Goal: Task Accomplishment & Management: Complete application form

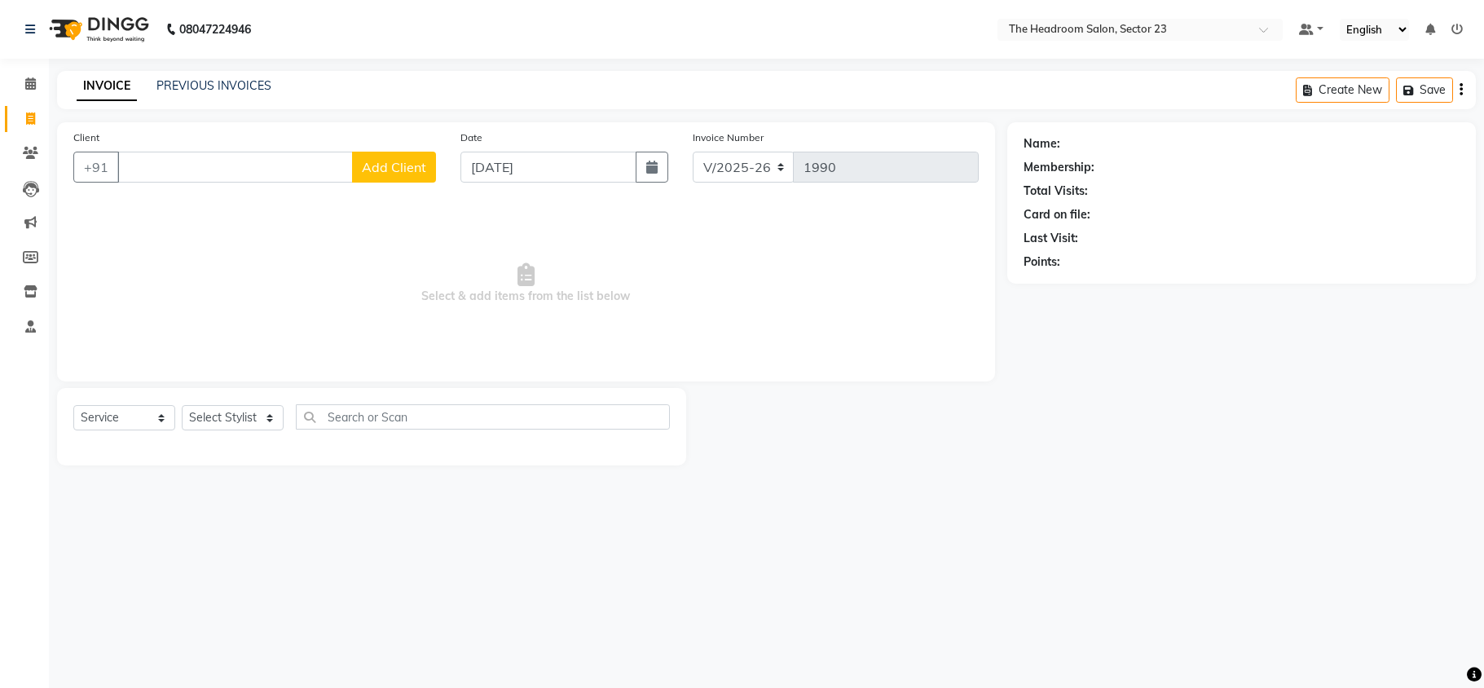
select select "6796"
select select "service"
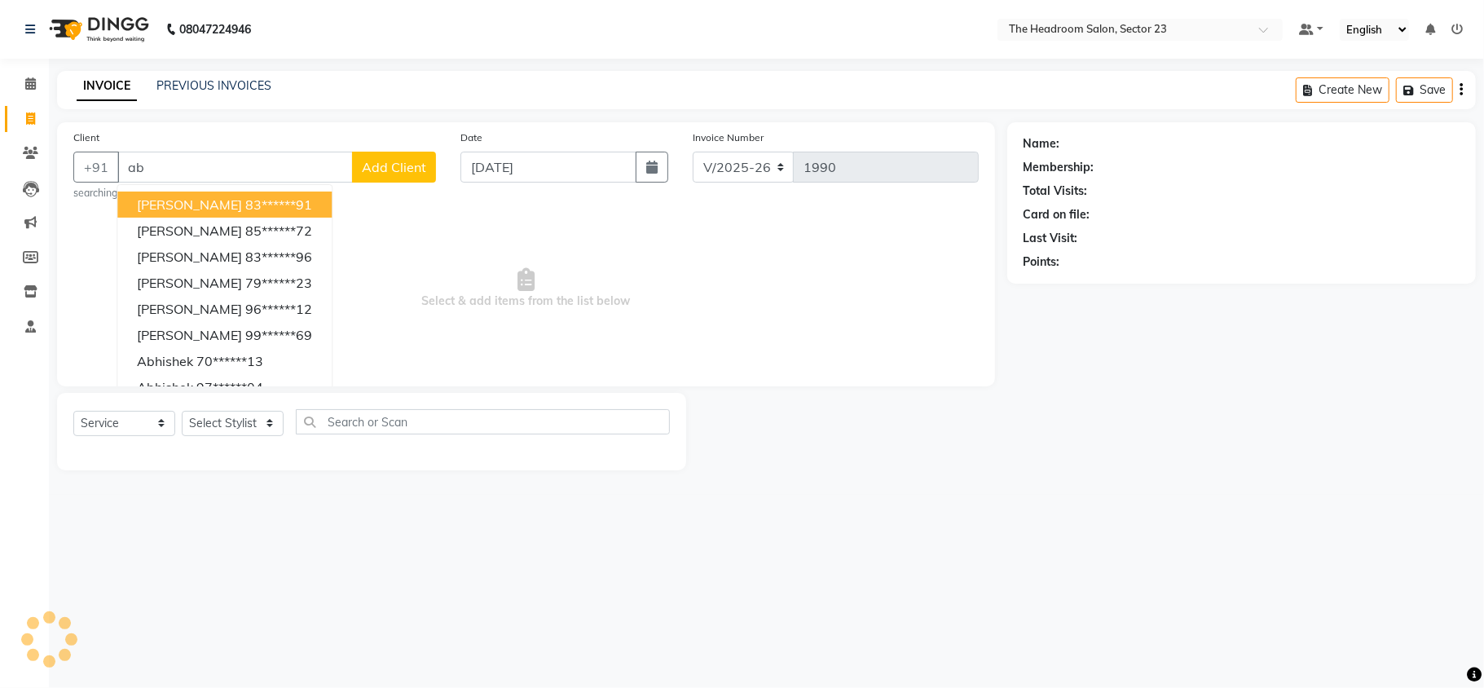
type input "a"
click at [178, 209] on span "Unknow" at bounding box center [162, 204] width 50 height 16
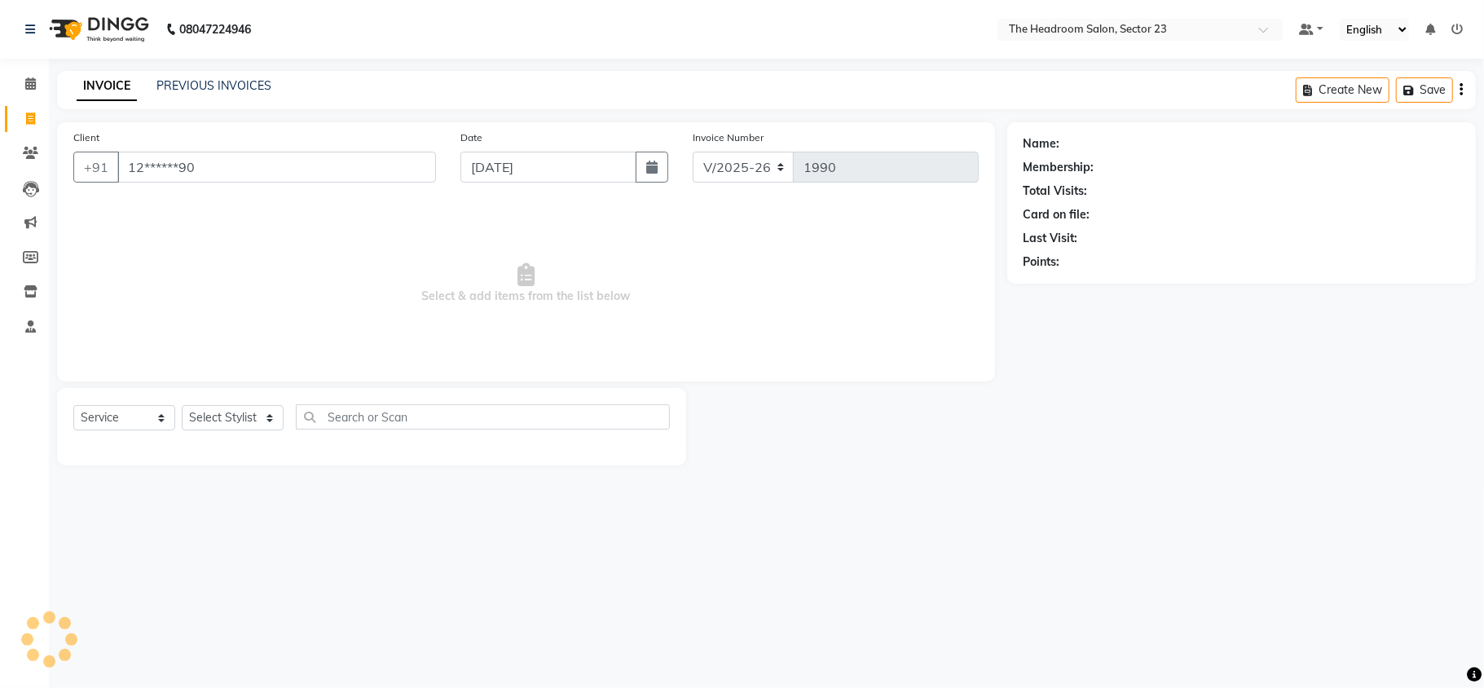
type input "12******90"
click at [218, 419] on select "Select Stylist [PERSON_NAME] [PERSON_NAME] [PERSON_NAME] Manager [PERSON_NAME] …" at bounding box center [233, 417] width 102 height 25
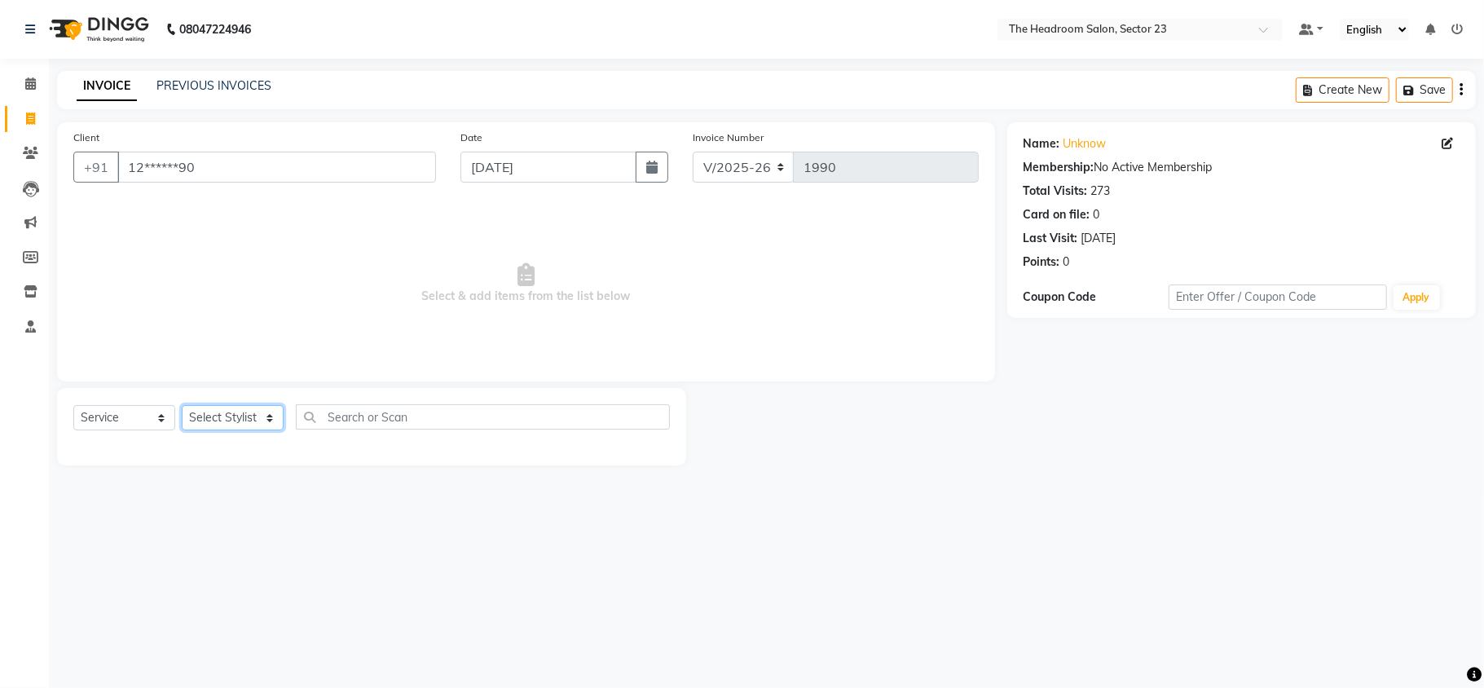
click at [218, 419] on select "Select Stylist [PERSON_NAME] [PERSON_NAME] [PERSON_NAME] Manager [PERSON_NAME] …" at bounding box center [233, 417] width 102 height 25
click at [182, 405] on select "Select Stylist [PERSON_NAME] [PERSON_NAME] [PERSON_NAME] Manager [PERSON_NAME] …" at bounding box center [233, 417] width 102 height 25
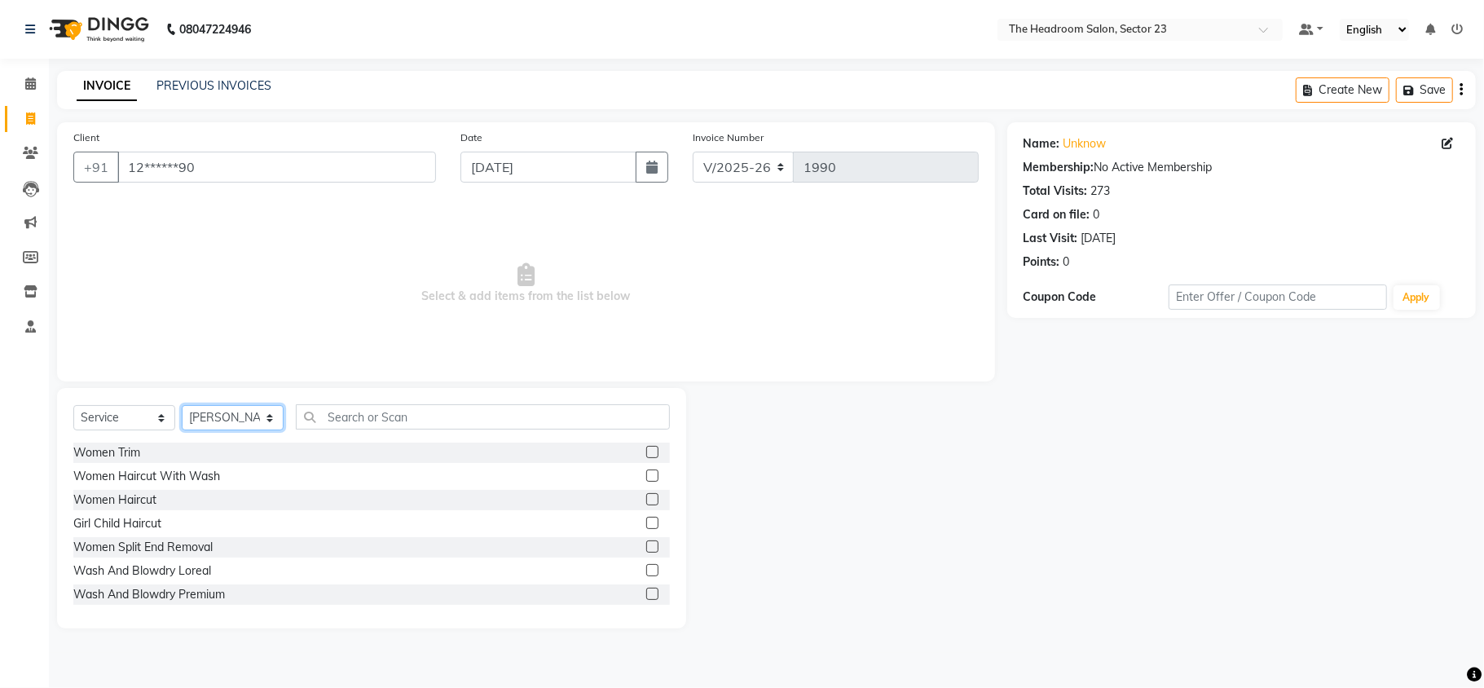
click at [236, 419] on select "Select Stylist [PERSON_NAME] [PERSON_NAME] [PERSON_NAME] Manager [PERSON_NAME] …" at bounding box center [233, 417] width 102 height 25
select select "53420"
click at [182, 405] on select "Select Stylist [PERSON_NAME] [PERSON_NAME] [PERSON_NAME] Manager [PERSON_NAME] …" at bounding box center [233, 417] width 102 height 25
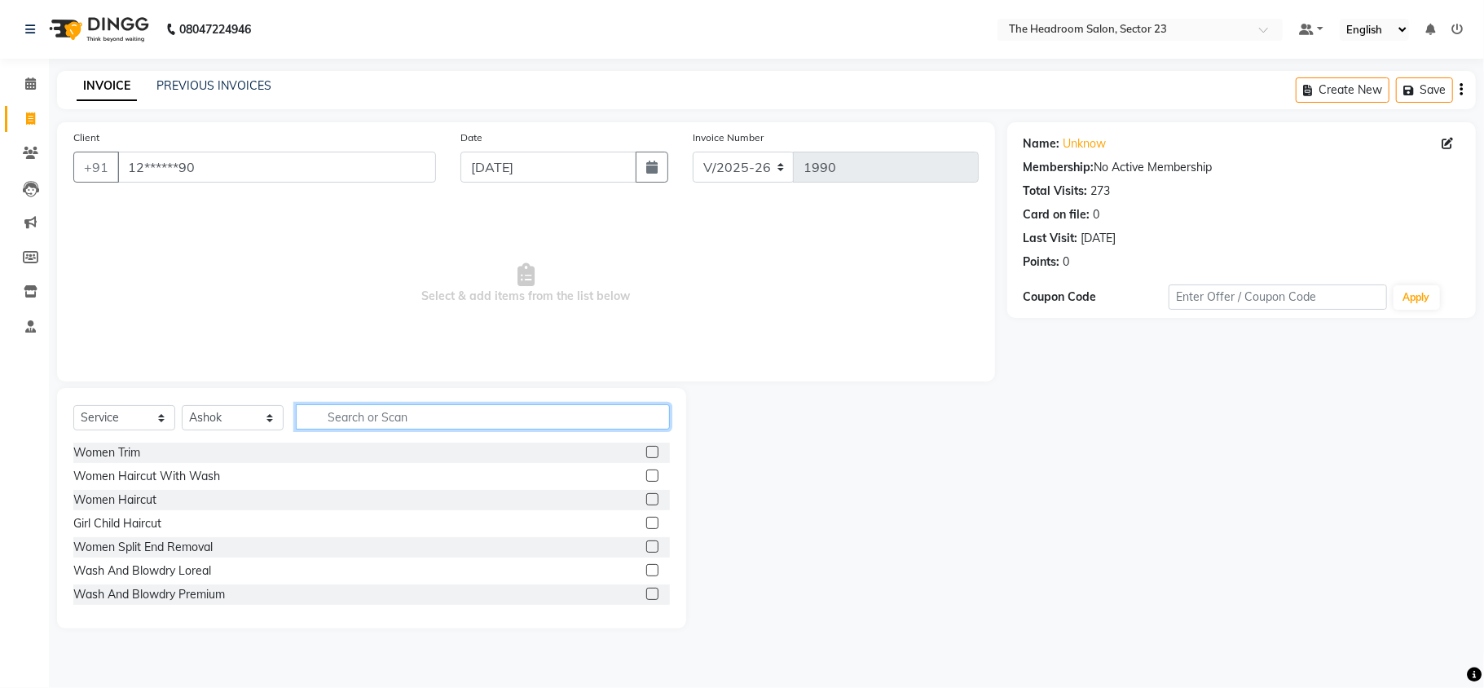
click at [355, 421] on input "text" at bounding box center [483, 416] width 374 height 25
type input "cut"
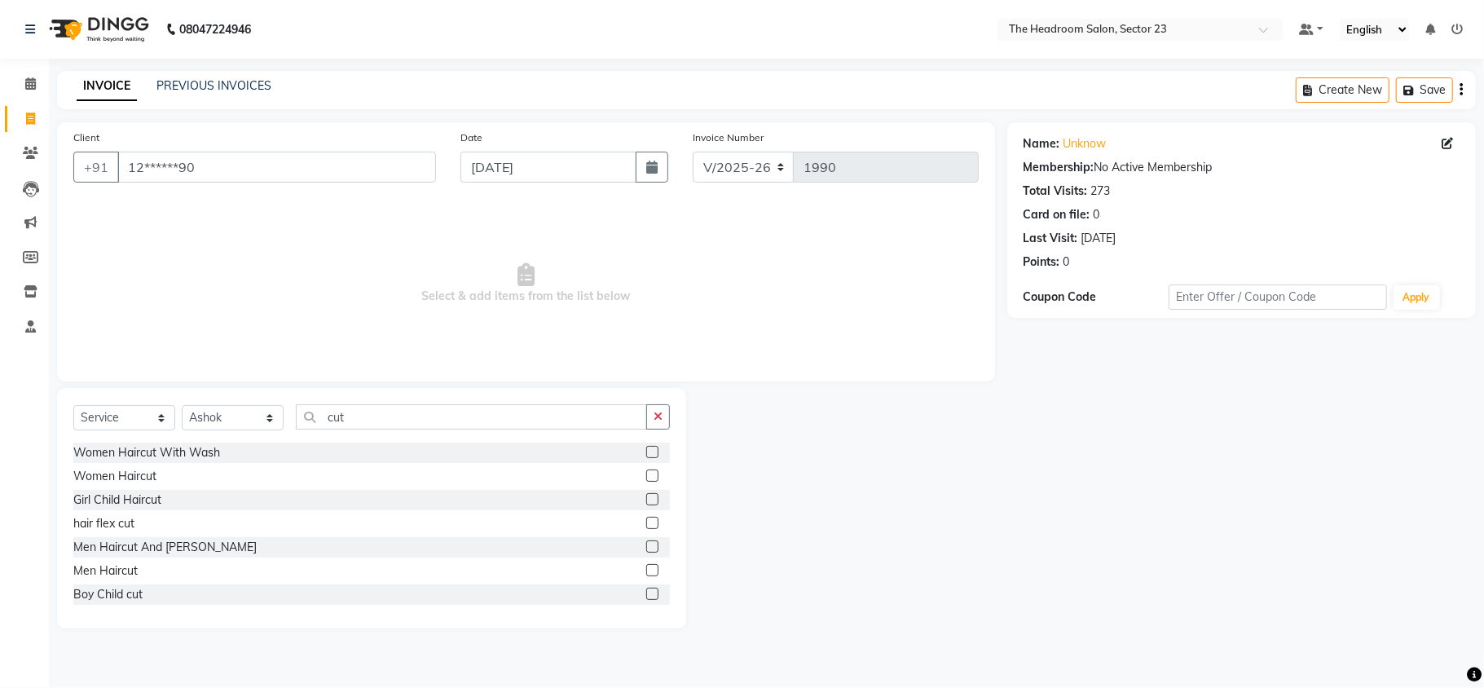
click at [646, 571] on label at bounding box center [652, 570] width 12 height 12
click at [646, 571] on input "checkbox" at bounding box center [651, 571] width 11 height 11
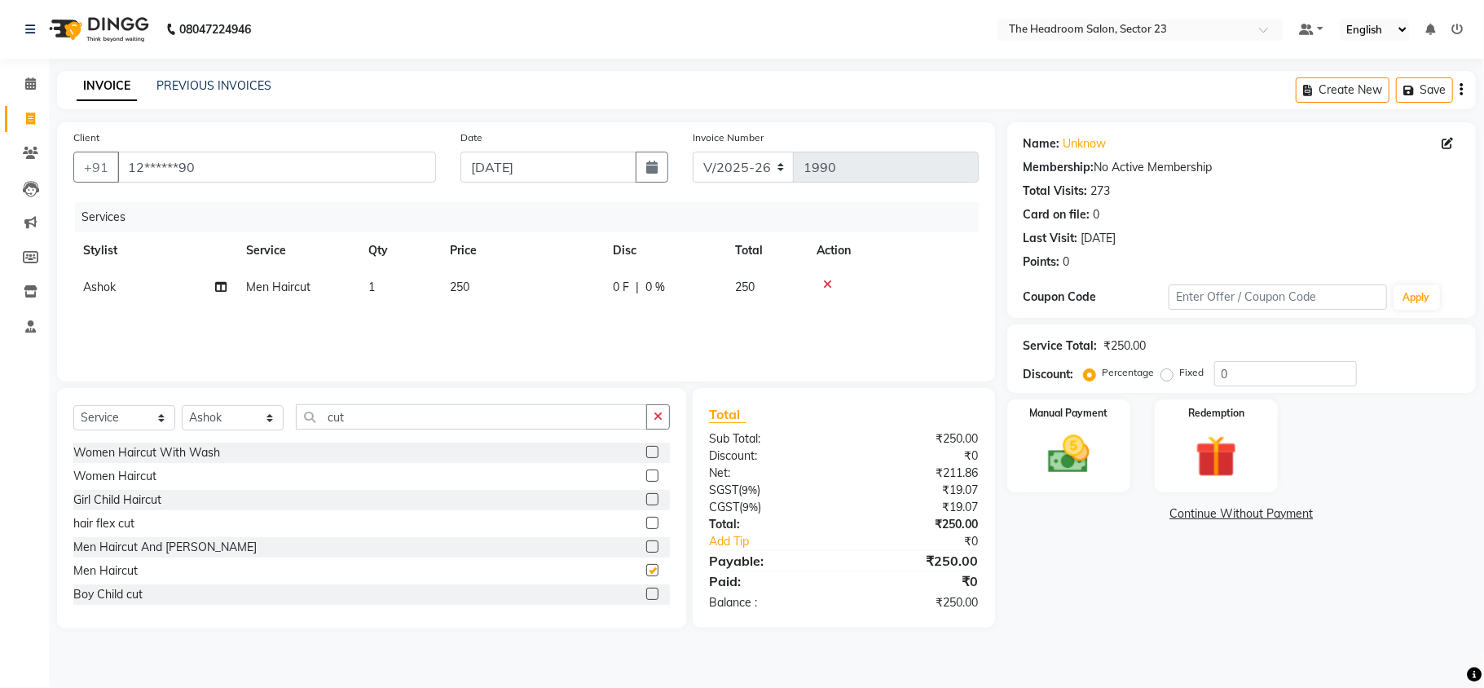
checkbox input "false"
click at [1054, 458] on img at bounding box center [1068, 454] width 71 height 51
click at [1135, 513] on span "UPI" at bounding box center [1137, 514] width 25 height 19
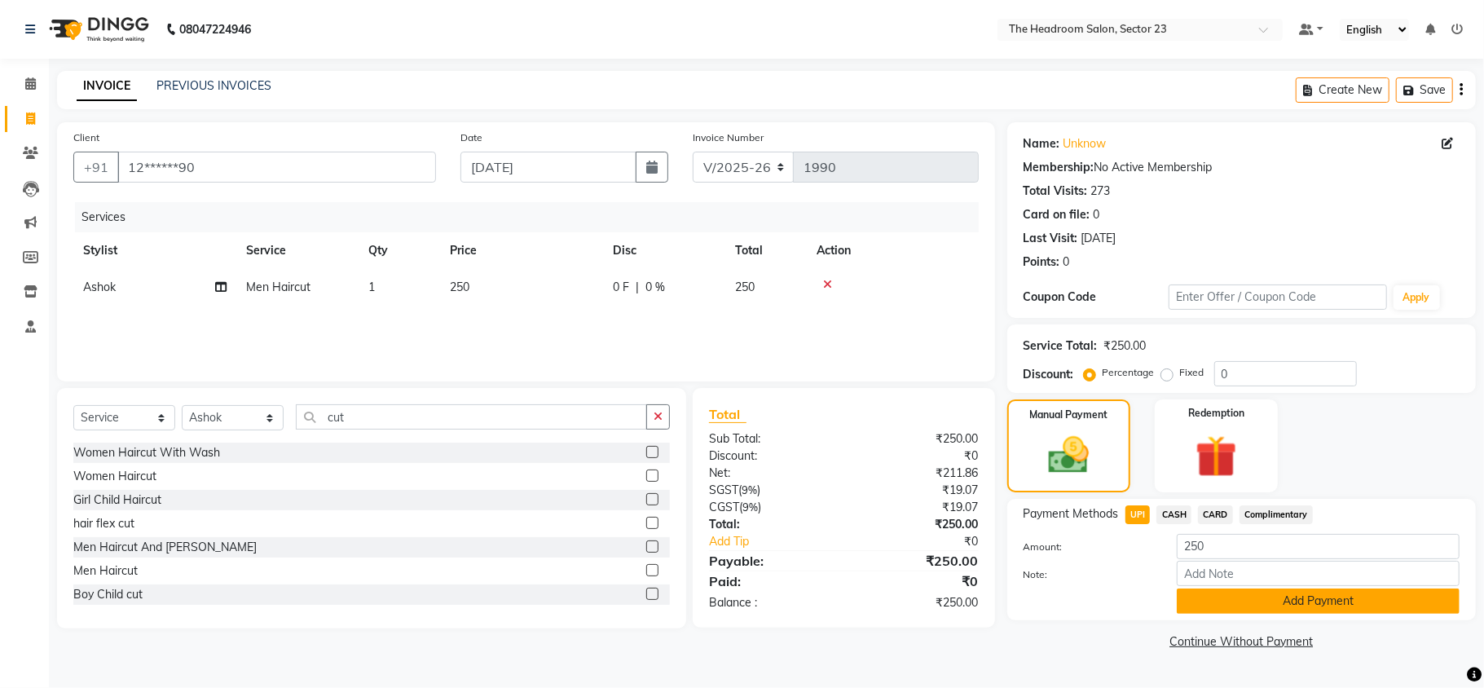
click at [1346, 601] on button "Add Payment" at bounding box center [1318, 600] width 283 height 25
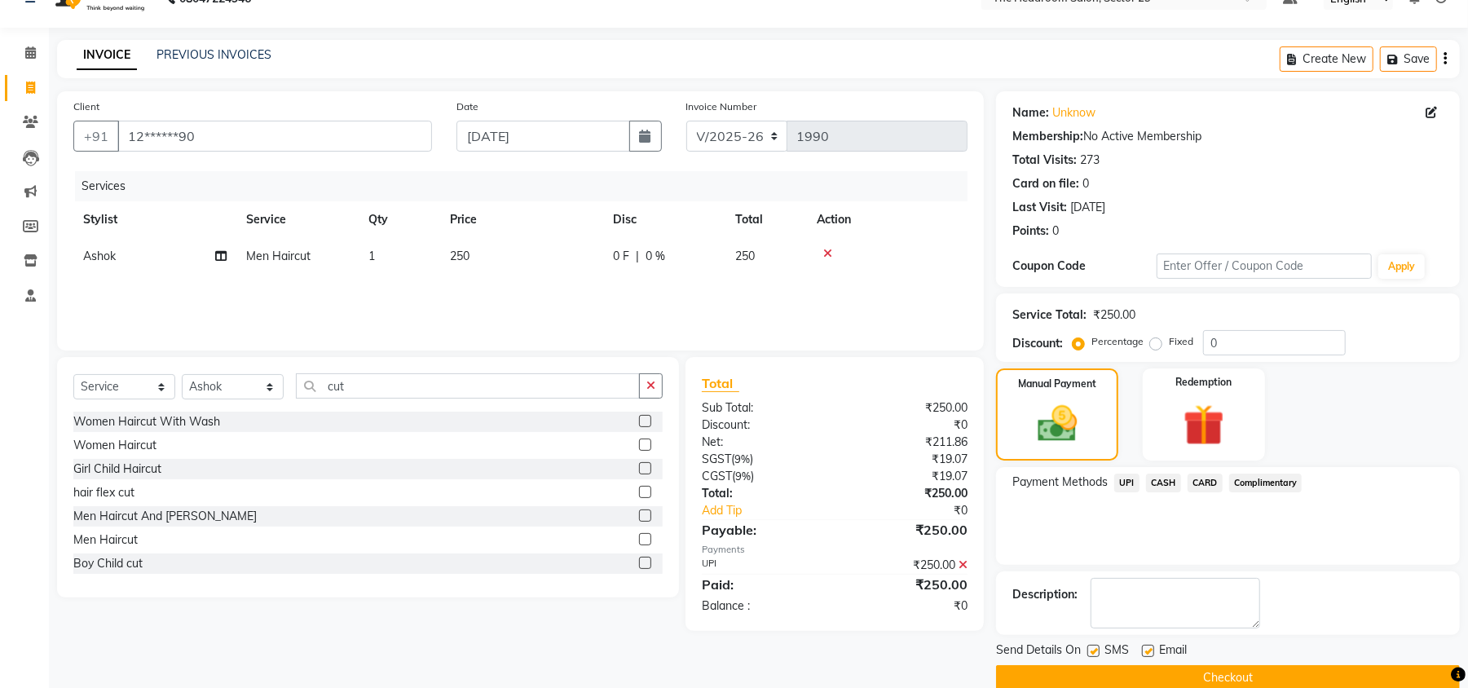
scroll to position [59, 0]
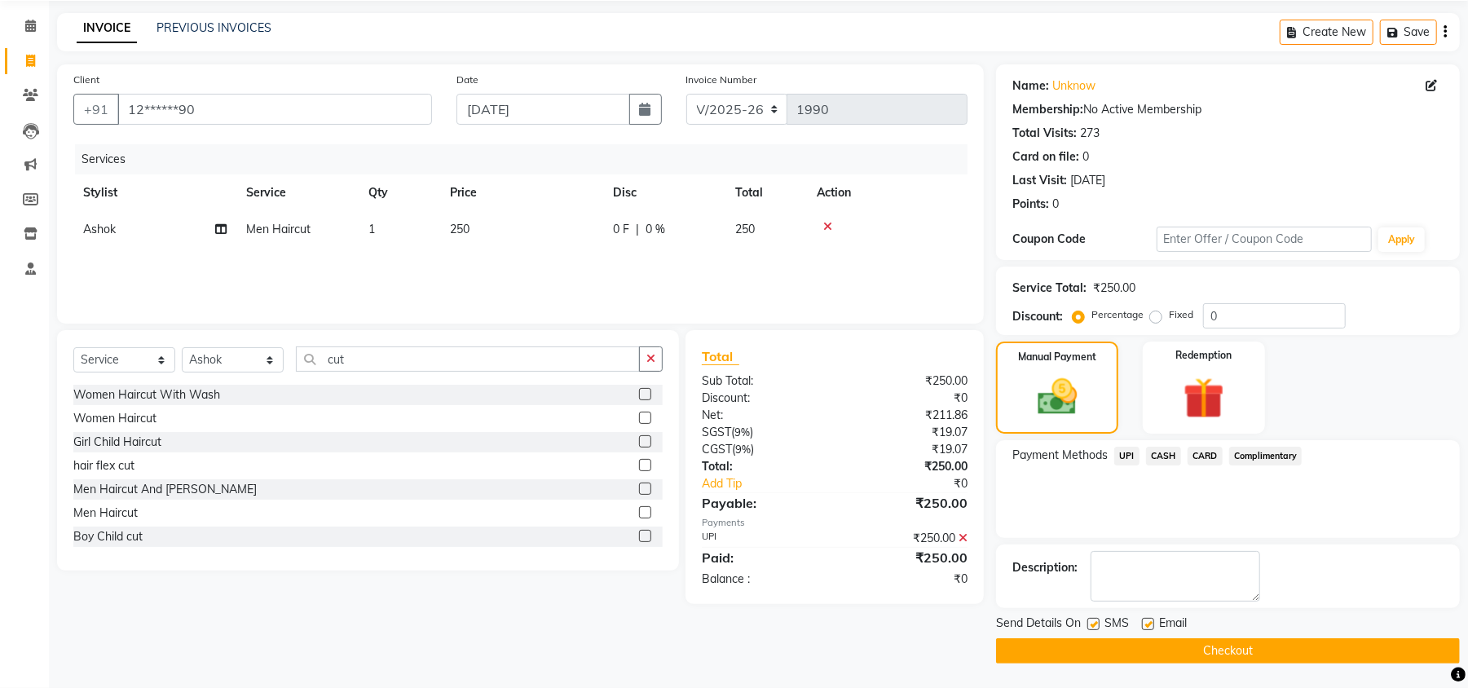
click at [1349, 641] on button "Checkout" at bounding box center [1228, 650] width 464 height 25
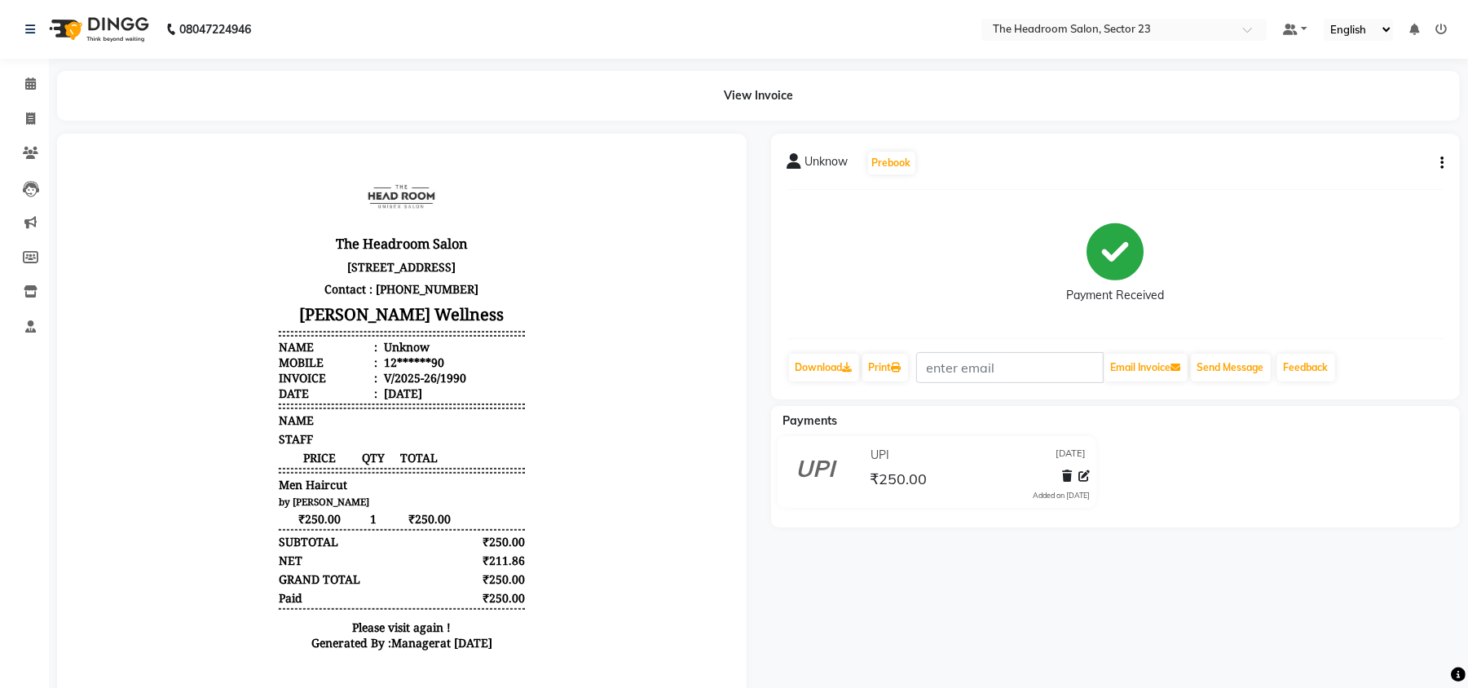
scroll to position [51, 0]
